Goal: Task Accomplishment & Management: Use online tool/utility

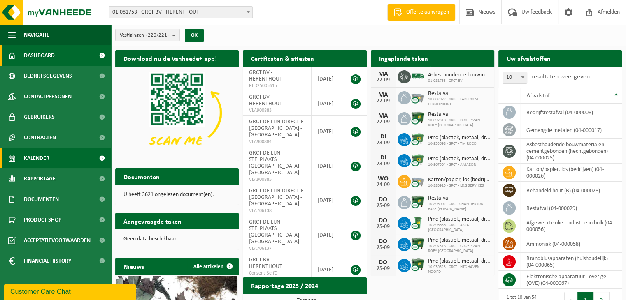
click at [105, 158] on span at bounding box center [102, 158] width 19 height 21
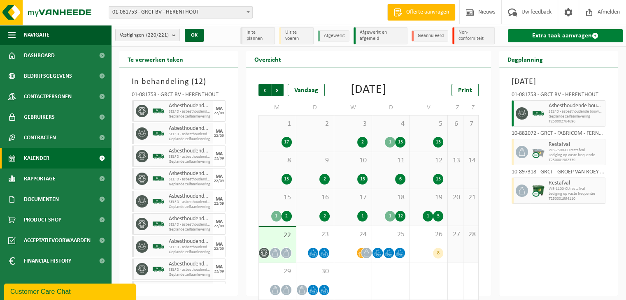
click at [552, 37] on link "Extra taak aanvragen" at bounding box center [565, 35] width 115 height 13
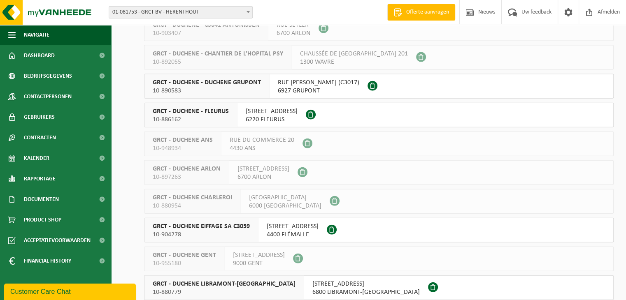
scroll to position [1893, 0]
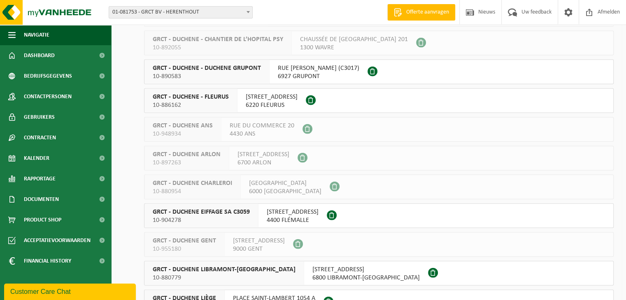
click at [268, 100] on span "RUE DE FONTENELLE 25" at bounding box center [272, 97] width 52 height 8
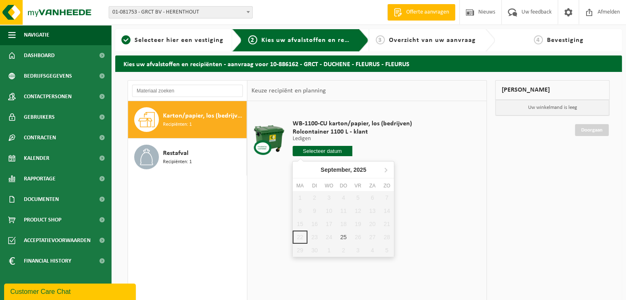
click at [321, 154] on input "text" at bounding box center [323, 151] width 60 height 10
click at [342, 238] on div "25" at bounding box center [343, 237] width 14 height 13
type input "Van 2025-09-25"
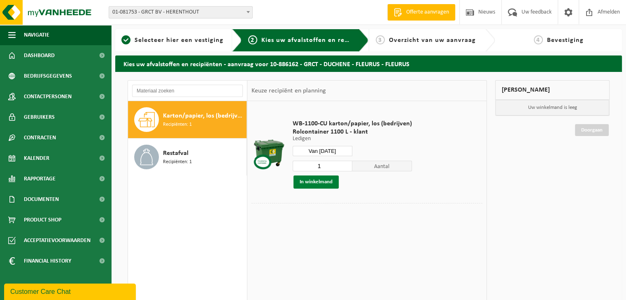
click at [309, 183] on button "In winkelmand" at bounding box center [315, 182] width 45 height 13
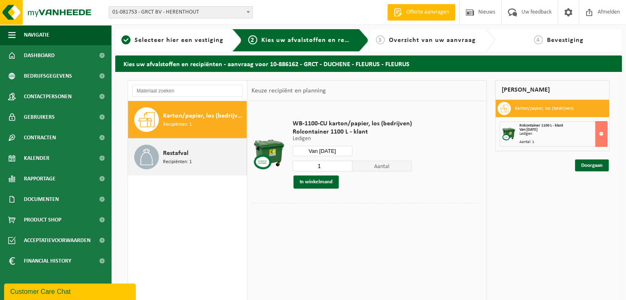
click at [163, 162] on span "Recipiënten: 1" at bounding box center [177, 162] width 29 height 8
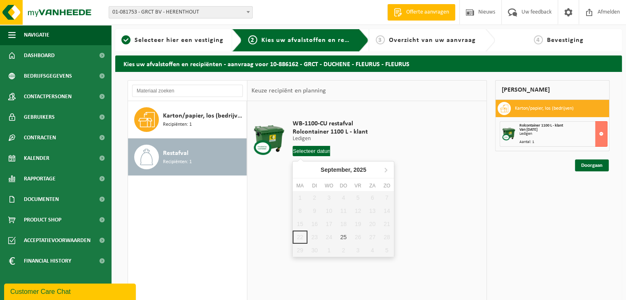
click at [302, 149] on input "text" at bounding box center [312, 151] width 38 height 10
click at [344, 238] on div "25" at bounding box center [343, 237] width 14 height 13
type input "Van 2025-09-25"
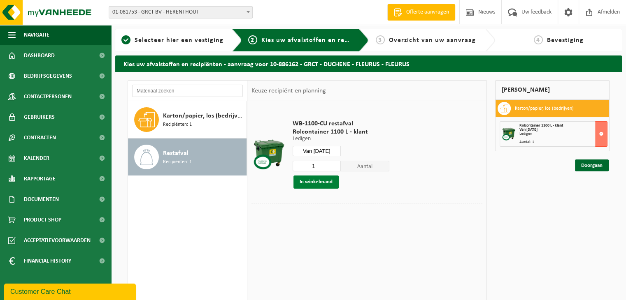
click at [308, 184] on button "In winkelmand" at bounding box center [315, 182] width 45 height 13
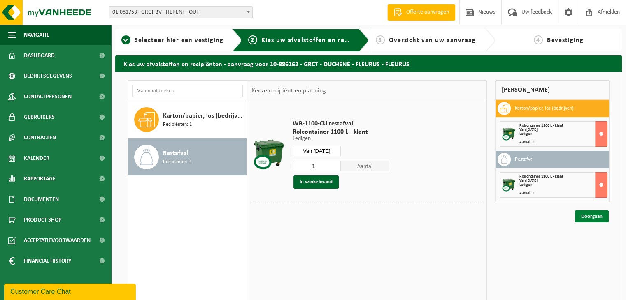
click at [593, 216] on link "Doorgaan" at bounding box center [592, 217] width 34 height 12
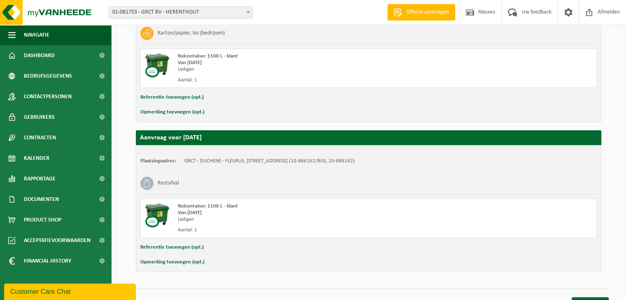
scroll to position [202, 0]
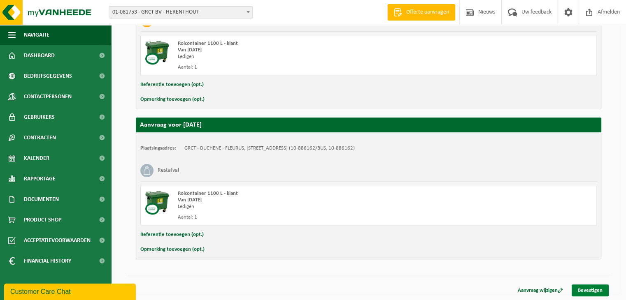
click at [593, 286] on link "Bevestigen" at bounding box center [590, 291] width 37 height 12
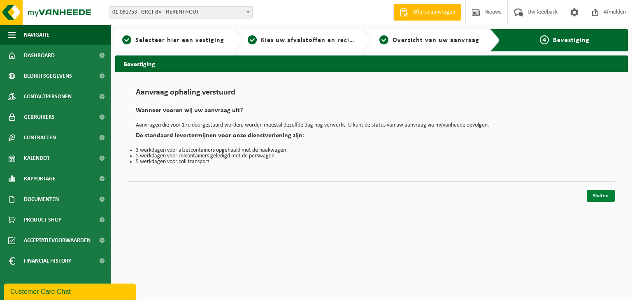
click at [603, 192] on link "Sluiten" at bounding box center [601, 196] width 28 height 12
